Goal: Task Accomplishment & Management: Use online tool/utility

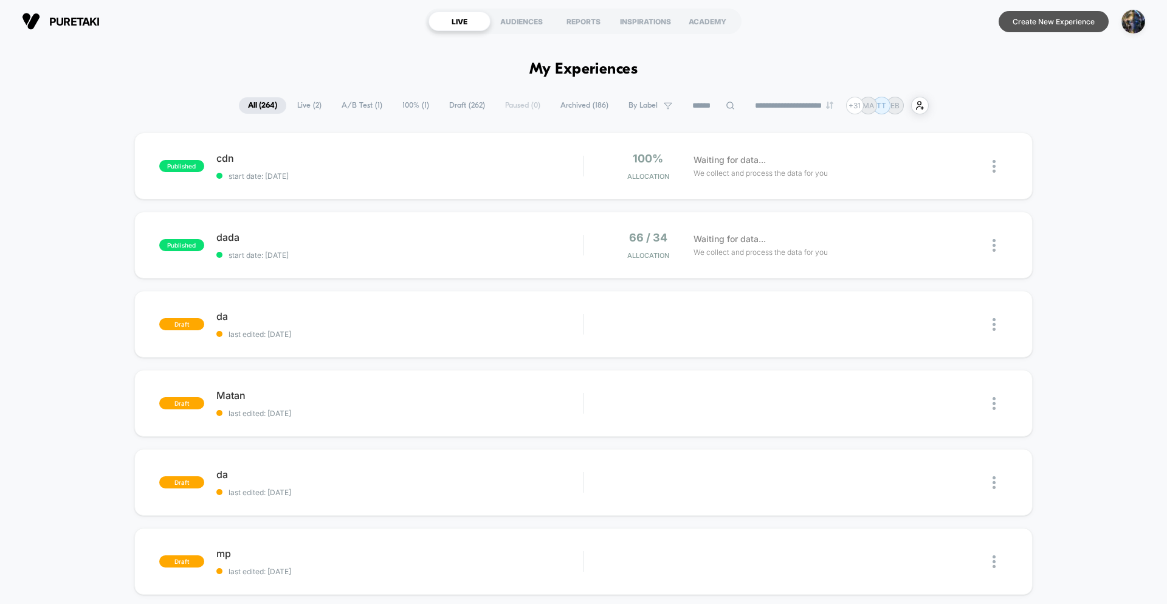
drag, startPoint x: 1043, startPoint y: 22, endPoint x: 1038, endPoint y: 48, distance: 26.1
click at [1043, 22] on button "Create New Experience" at bounding box center [1054, 21] width 110 height 21
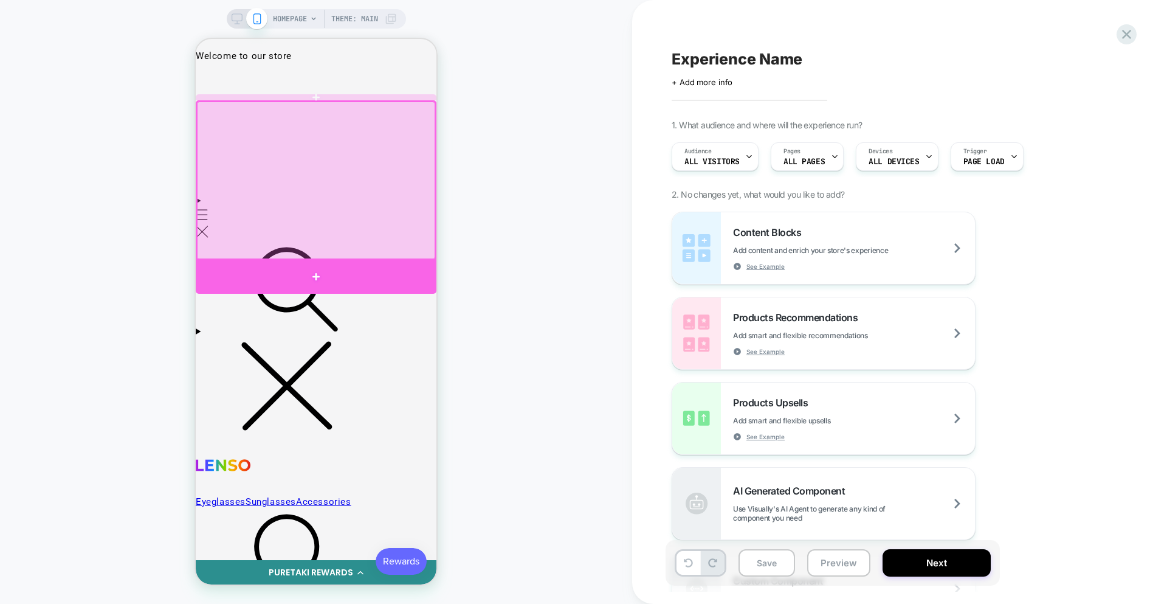
drag, startPoint x: 362, startPoint y: 271, endPoint x: 373, endPoint y: 272, distance: 10.4
click at [363, 271] on div at bounding box center [316, 276] width 241 height 33
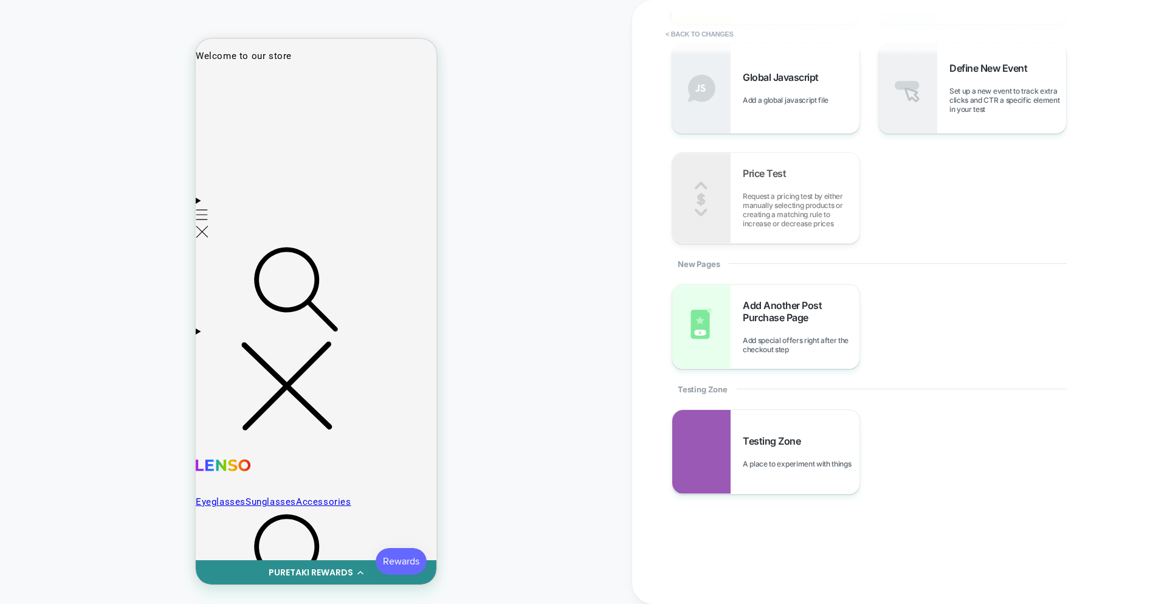
scroll to position [458, 0]
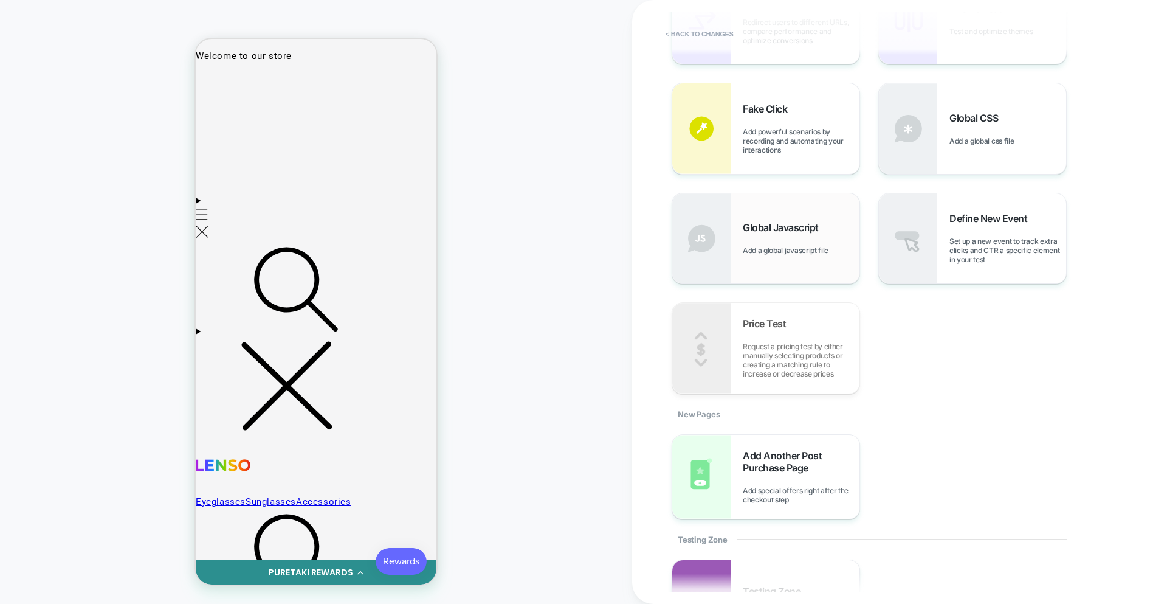
click at [766, 266] on div "Global Javascript Add a global javascript file" at bounding box center [765, 238] width 187 height 90
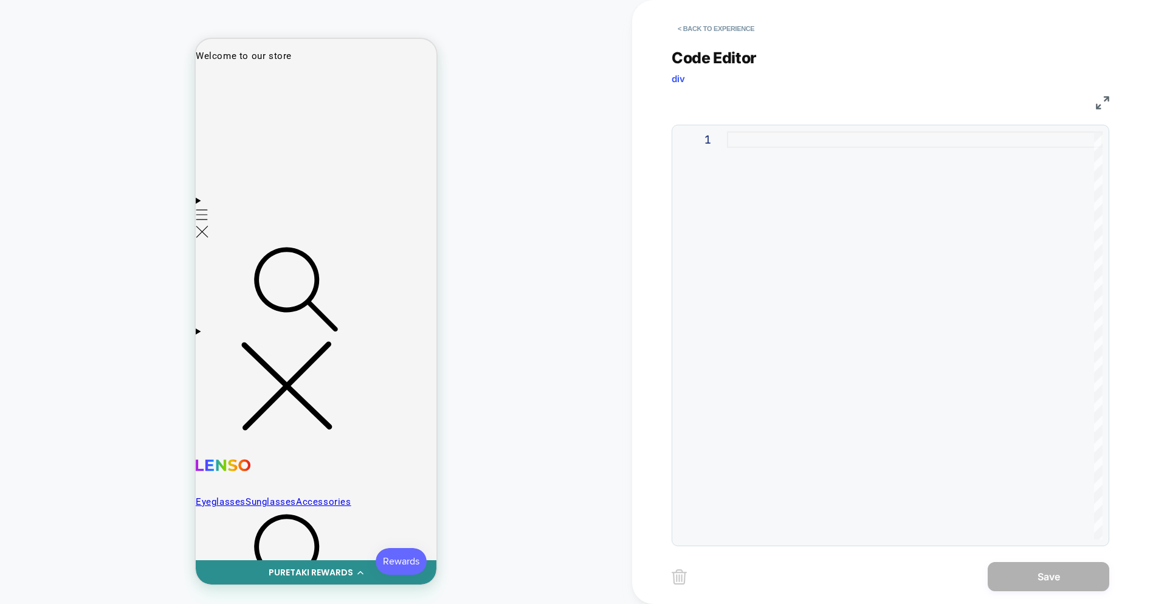
click at [795, 201] on div at bounding box center [915, 335] width 376 height 408
type textarea "**********"
click at [1044, 576] on button "Save" at bounding box center [1049, 576] width 122 height 29
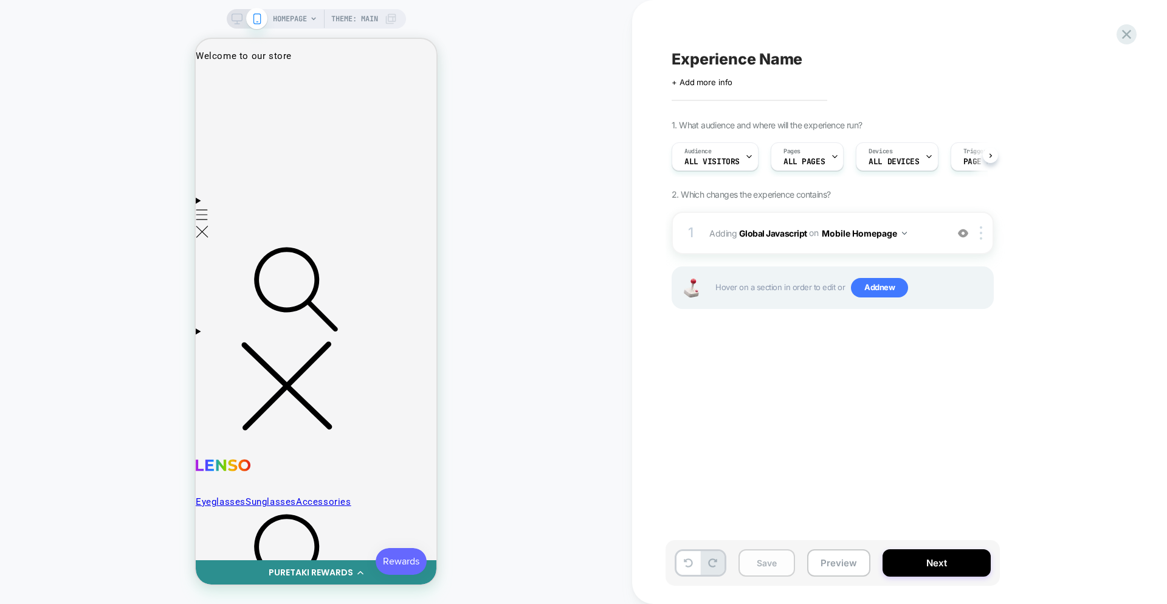
scroll to position [0, 1]
click at [765, 556] on button "Save" at bounding box center [767, 562] width 57 height 27
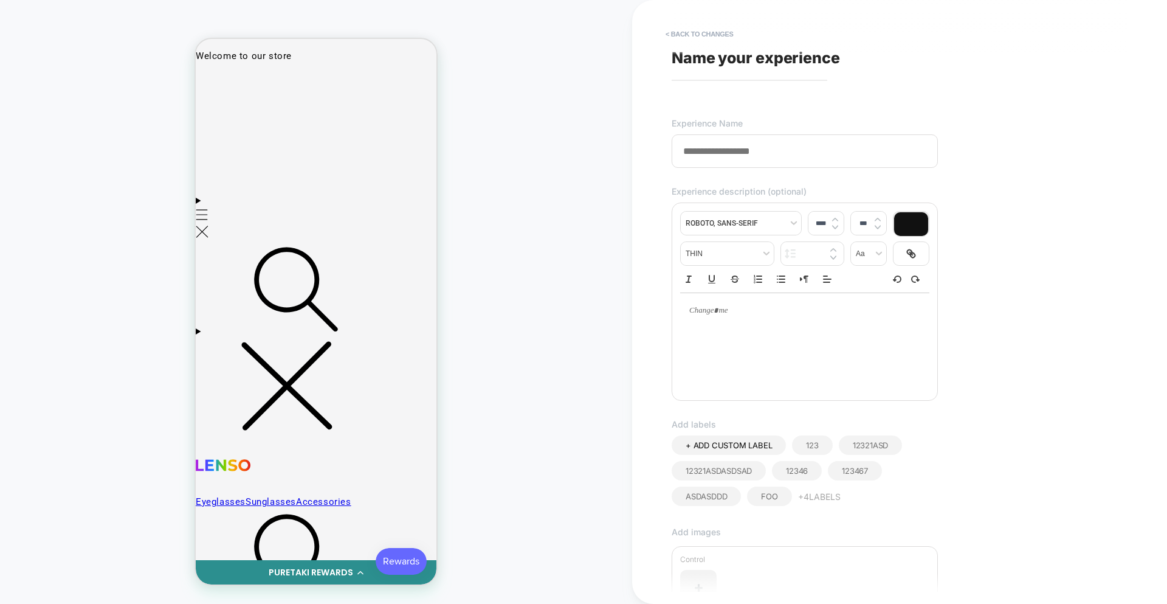
type input "*"
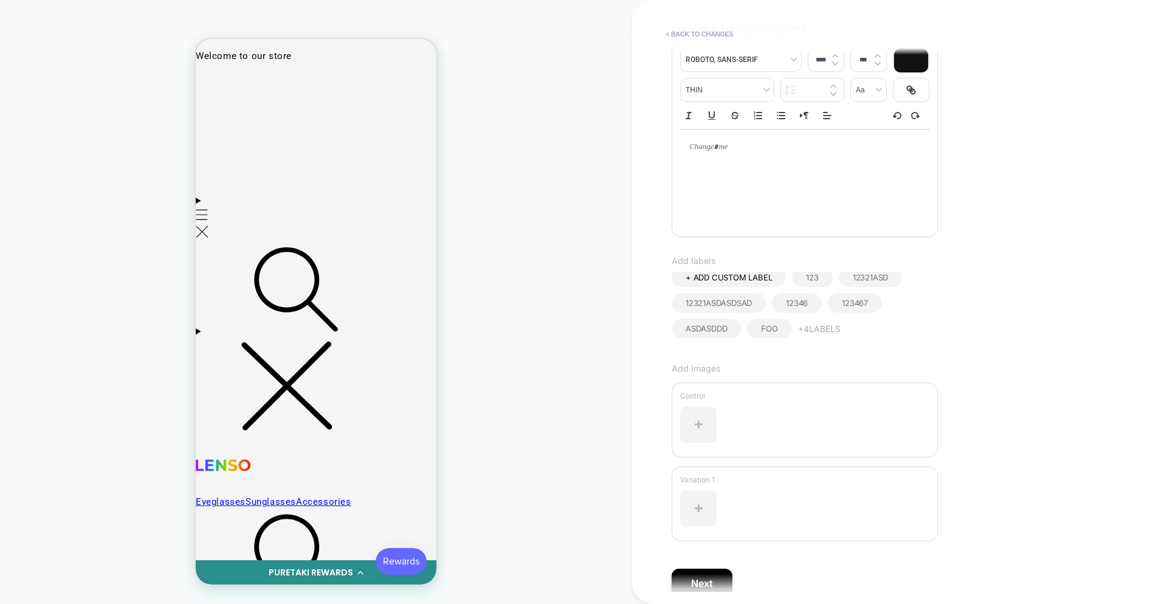
scroll to position [220, 0]
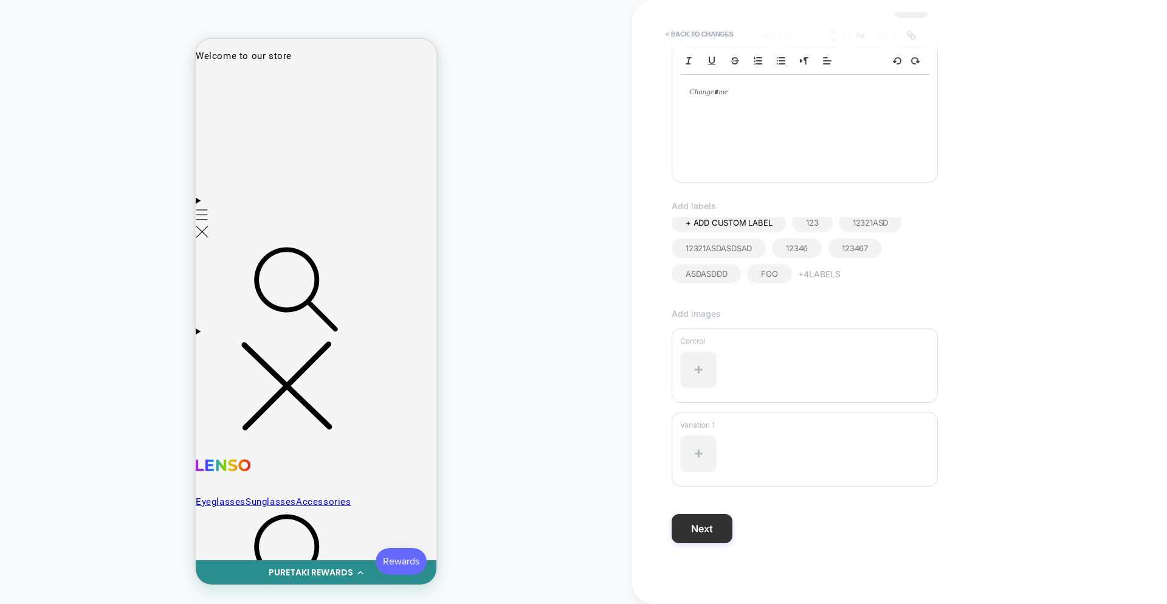
type input "**********"
click at [714, 532] on button "Next" at bounding box center [702, 528] width 61 height 29
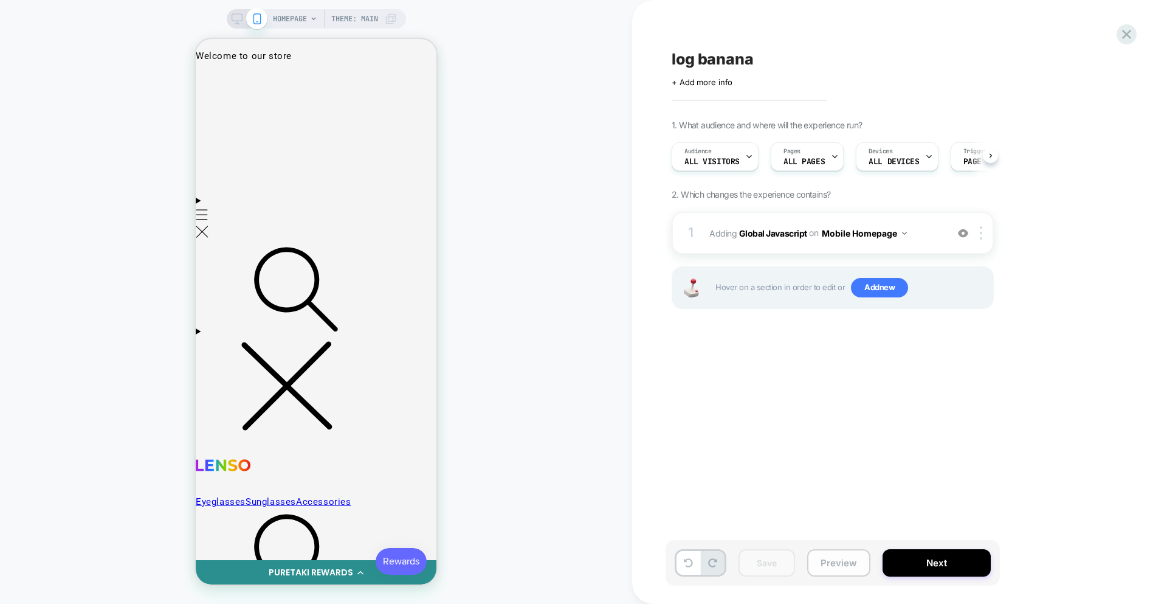
scroll to position [0, 1]
click at [926, 565] on button "Next" at bounding box center [937, 562] width 108 height 27
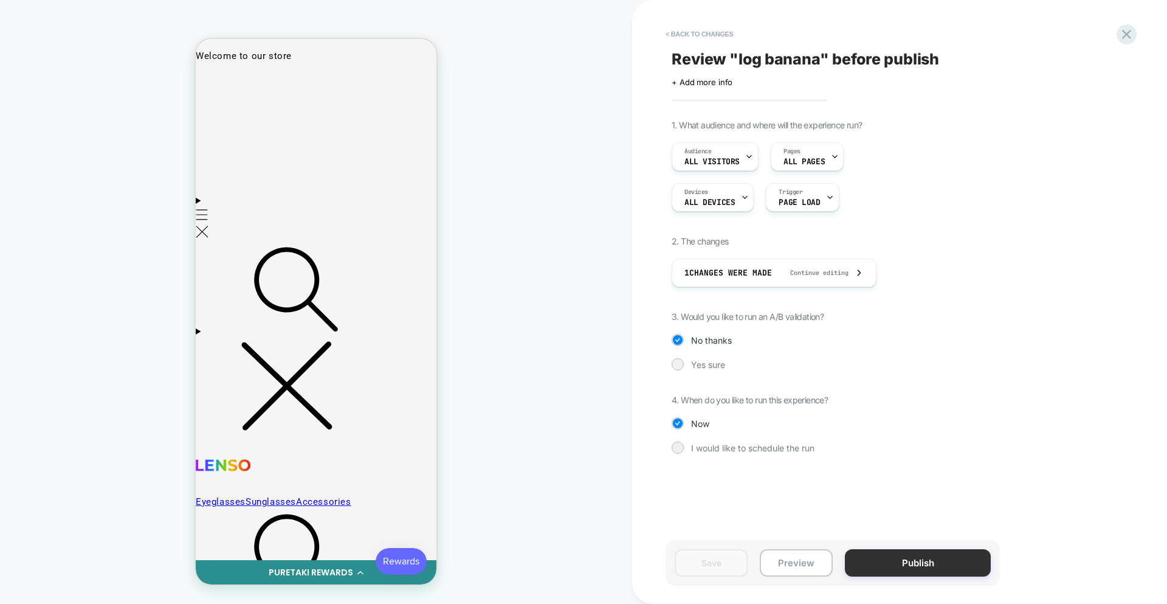
click at [915, 560] on button "Publish" at bounding box center [918, 562] width 146 height 27
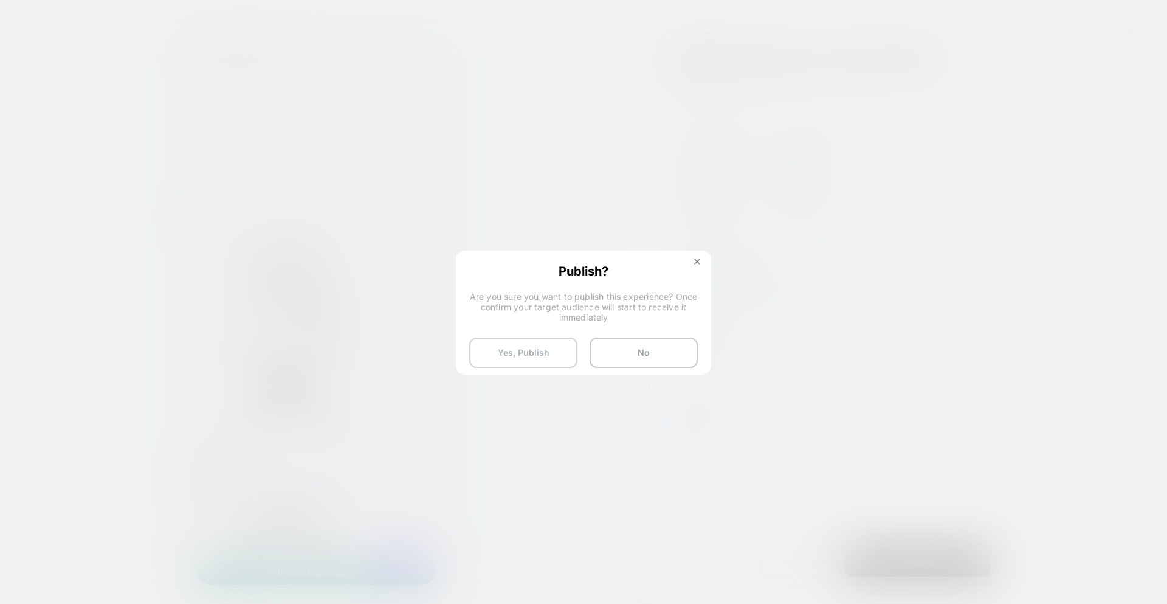
click at [506, 354] on button "Yes, Publish" at bounding box center [523, 352] width 108 height 30
